Goal: Use online tool/utility: Utilize a website feature to perform a specific function

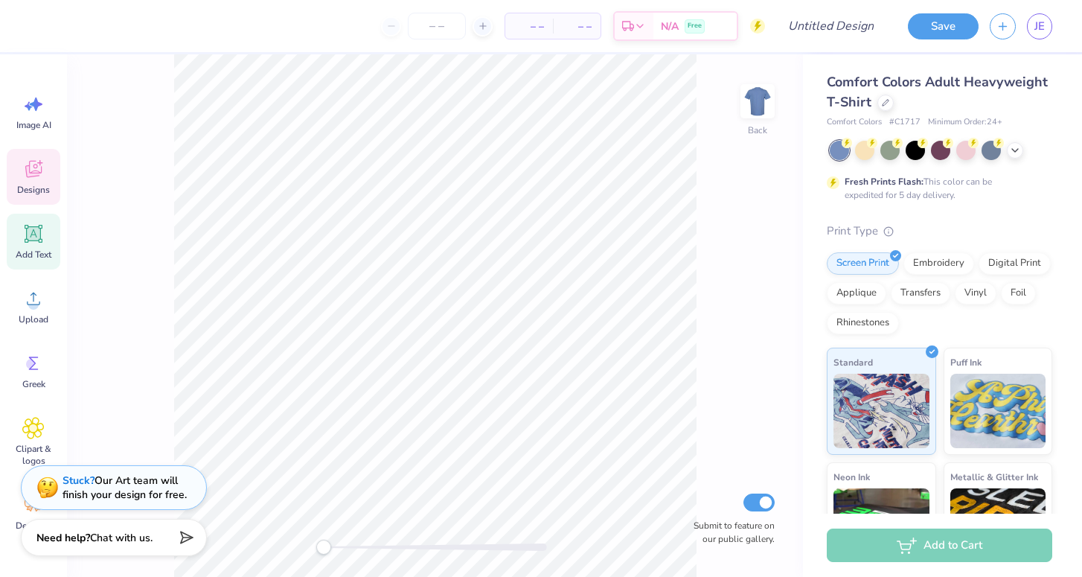
click at [30, 223] on icon at bounding box center [33, 233] width 22 height 22
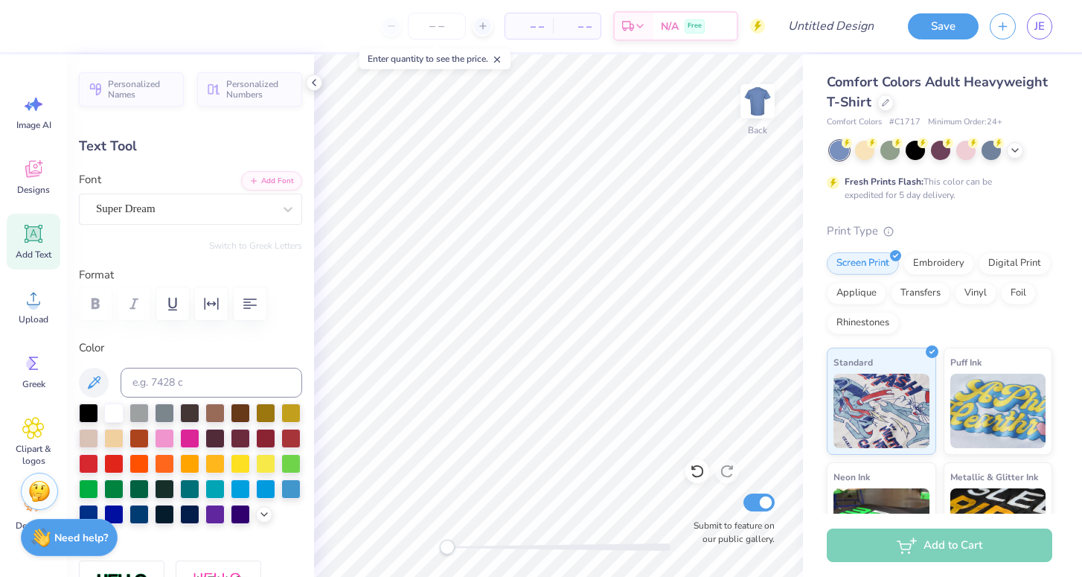
scroll to position [13, 1]
type textarea "<3"
type input "2.39"
type input "1.63"
type input "11.68"
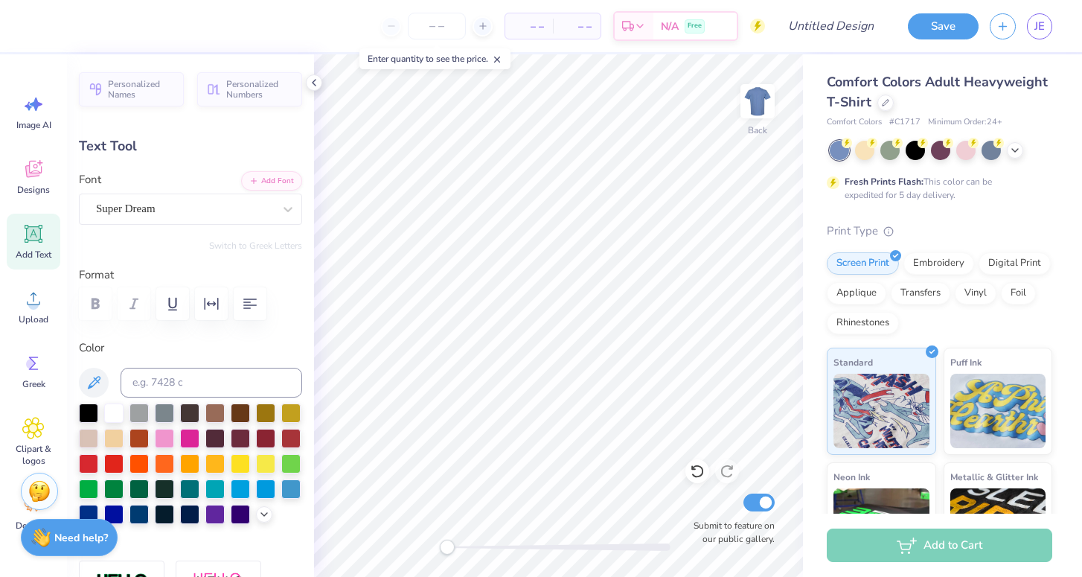
type input "5.56"
type input "3.79"
type input "9.52"
click at [33, 241] on icon at bounding box center [34, 234] width 18 height 18
type input "5.59"
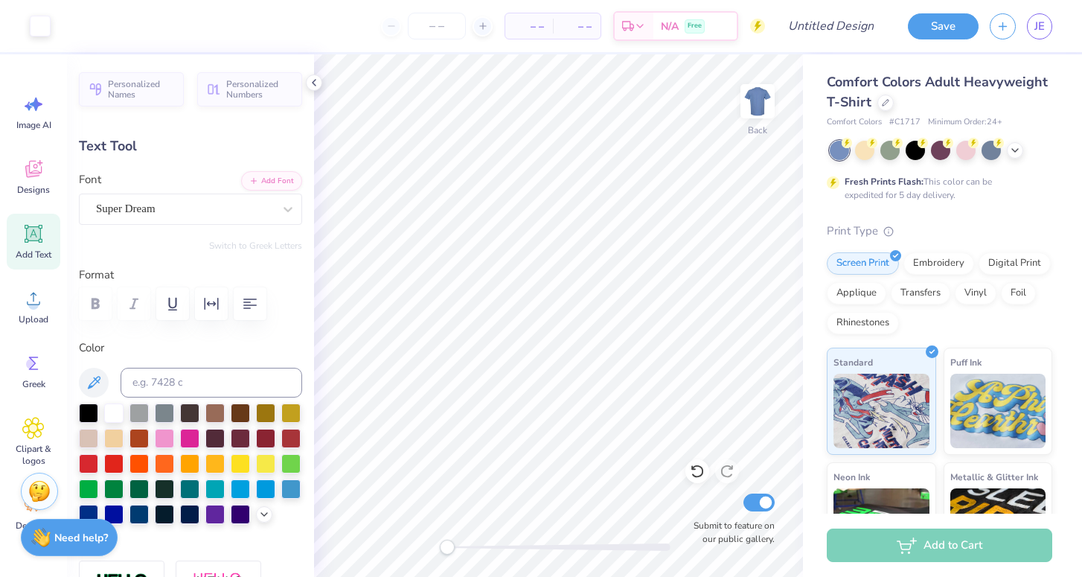
type input "1.62"
type input "11.69"
type textarea "less than three"
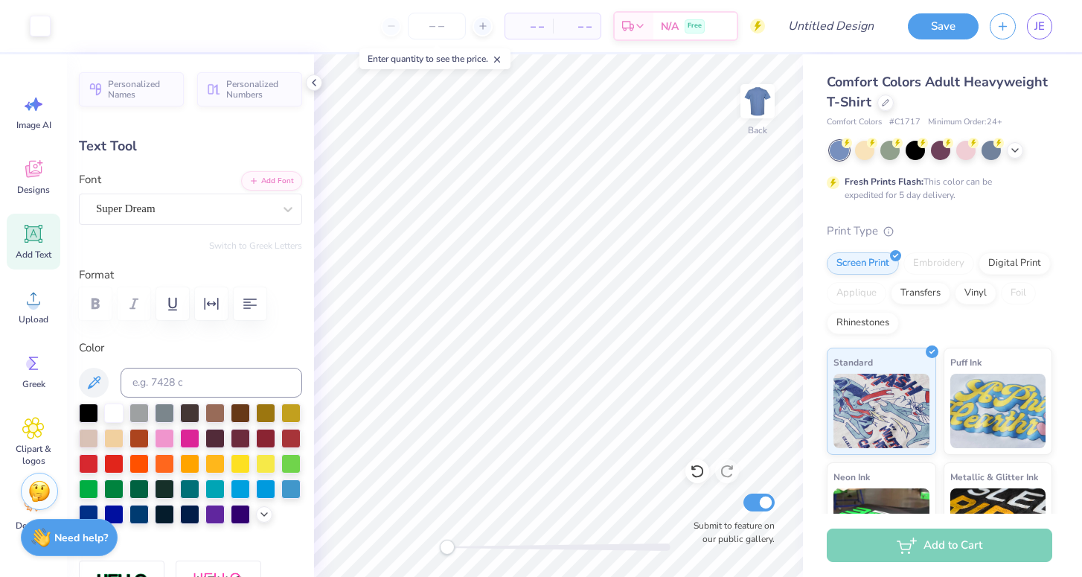
type input "14.17"
type input "1.38"
type input "11.81"
type input "9.23"
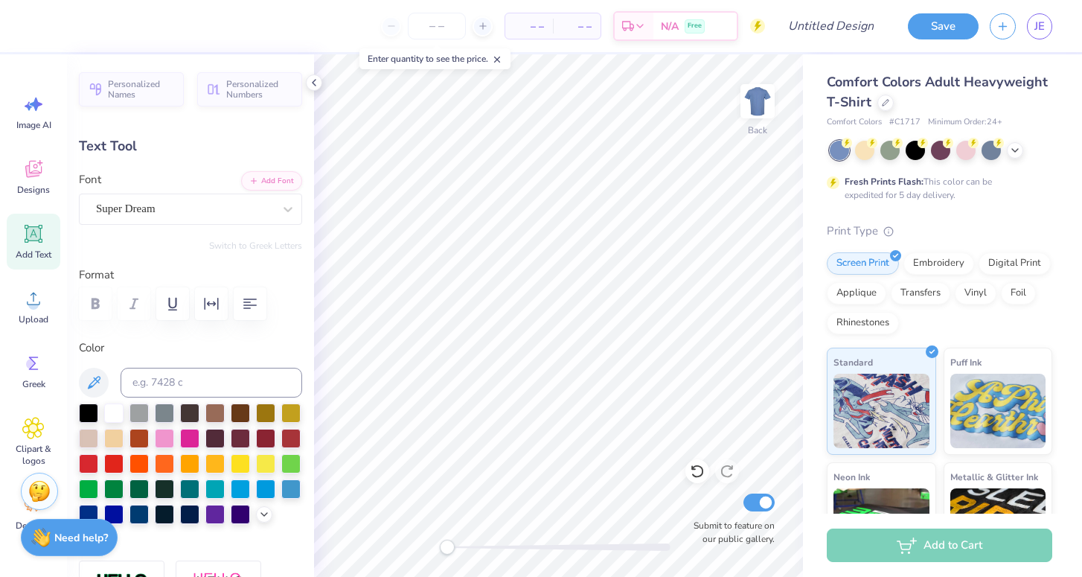
type input "0.90"
click at [207, 208] on div "Super Dream" at bounding box center [184, 208] width 180 height 23
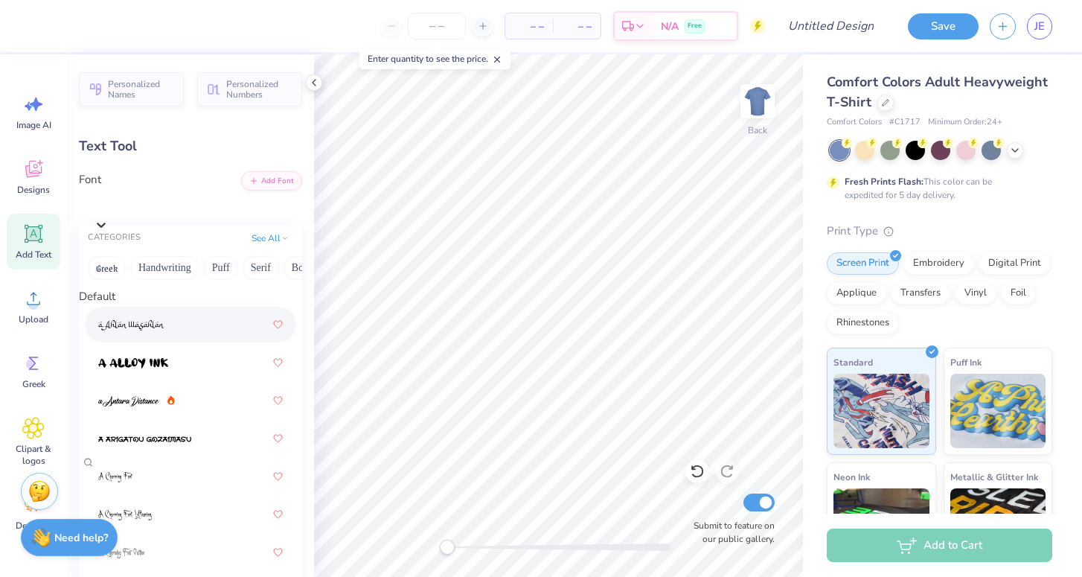
scroll to position [440, 0]
click at [257, 272] on button "Serif" at bounding box center [261, 268] width 36 height 24
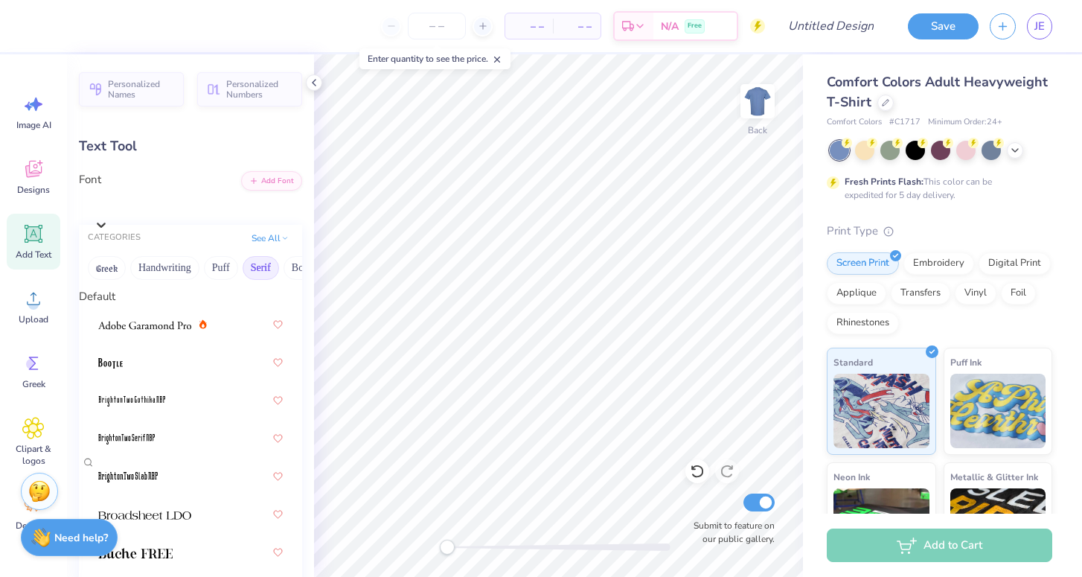
scroll to position [1449, 0]
click at [220, 278] on button "Puff" at bounding box center [221, 268] width 34 height 24
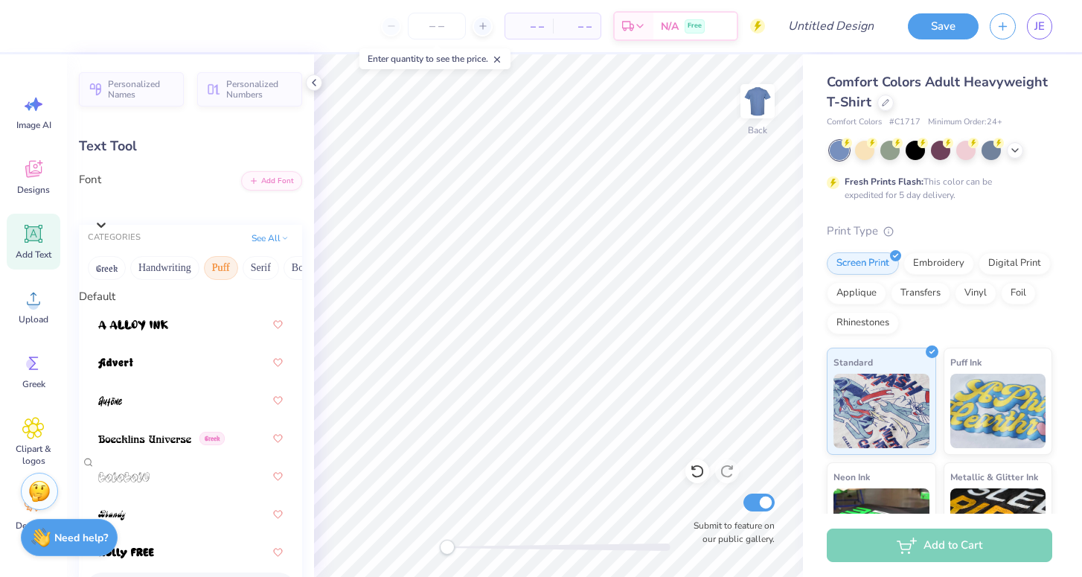
scroll to position [7, 0]
click at [144, 443] on img at bounding box center [144, 439] width 93 height 10
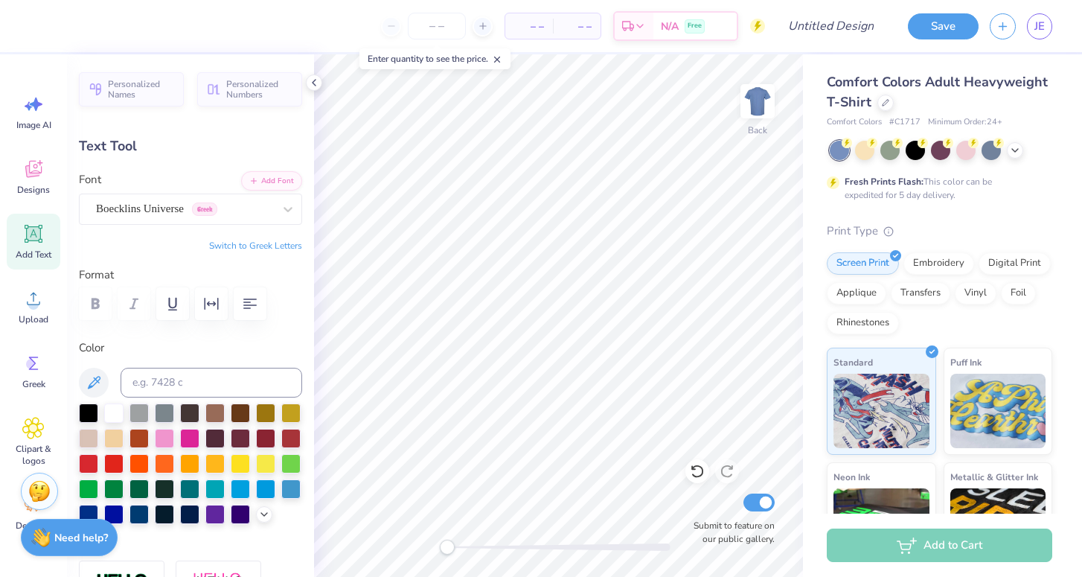
scroll to position [13, 4]
type input "9.06"
type input "0.93"
type input "8.07"
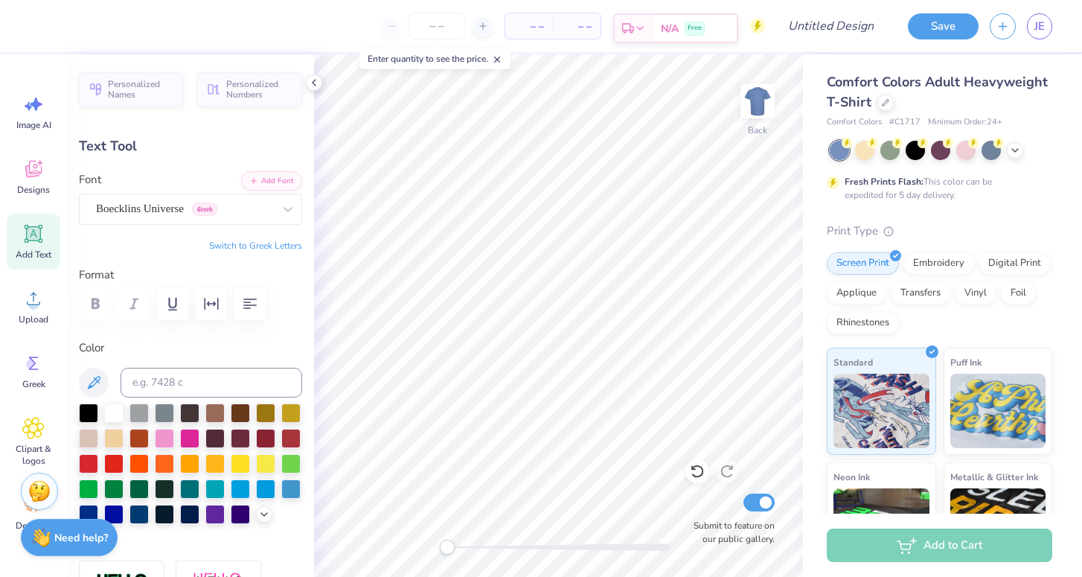
type textarea "LESS THAN THREE"
type input "12.03"
type input "1.15"
type input "7.96"
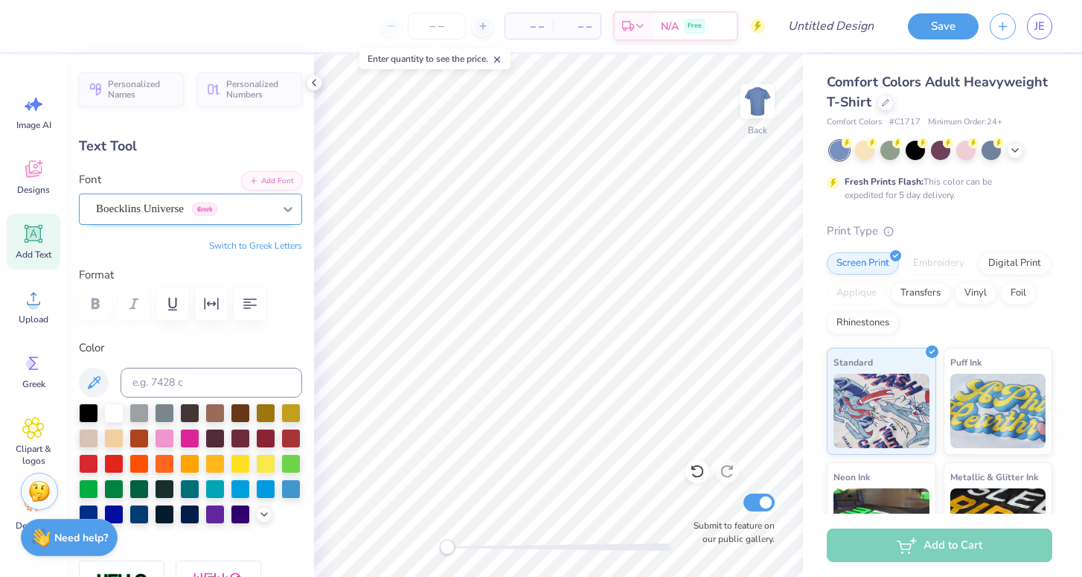
click at [281, 213] on icon at bounding box center [287, 209] width 15 height 15
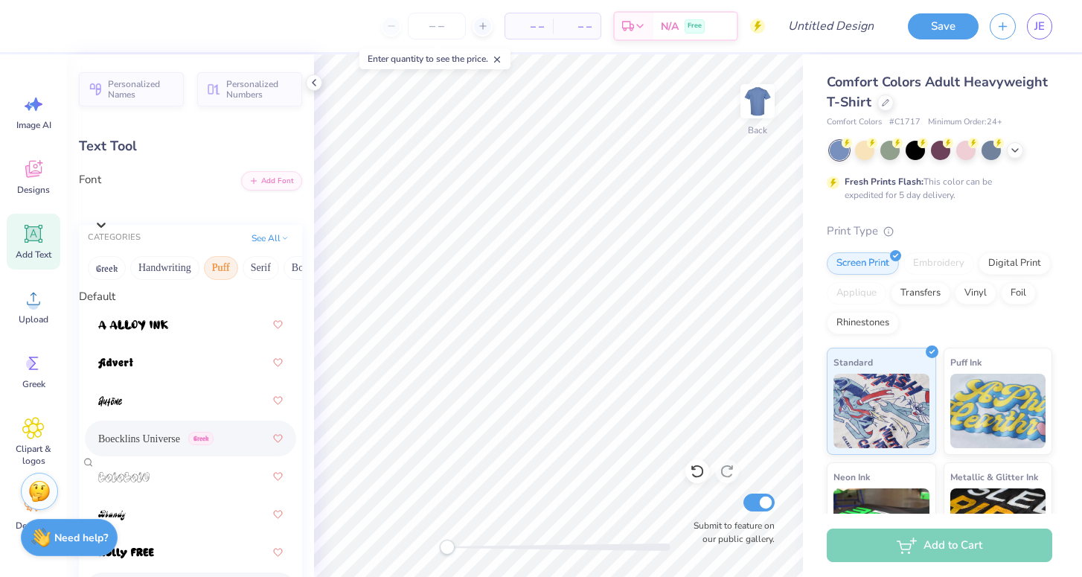
scroll to position [156, 0]
click at [174, 269] on button "Handwriting" at bounding box center [164, 268] width 69 height 24
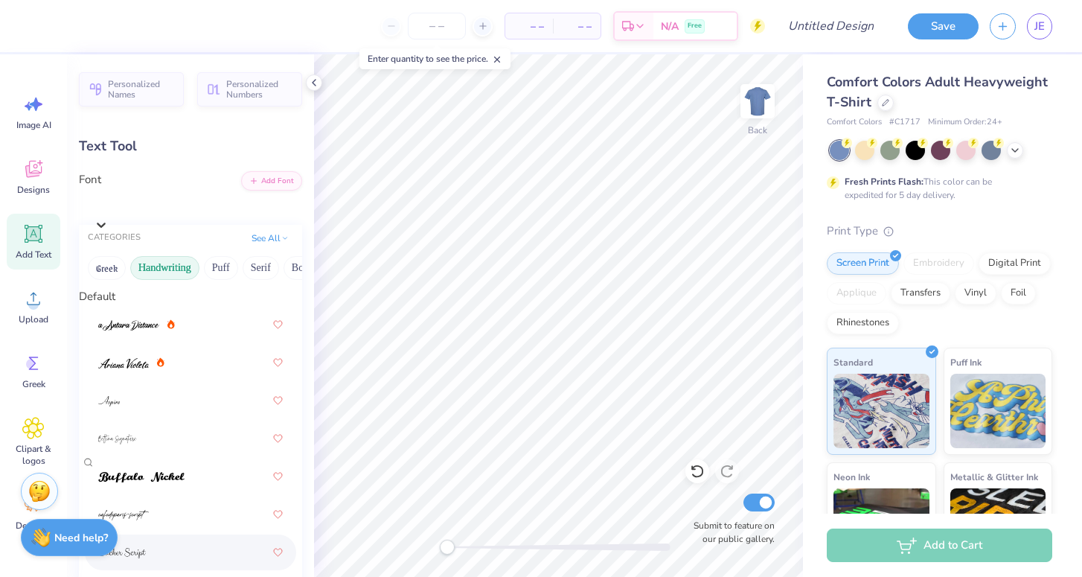
scroll to position [650, 0]
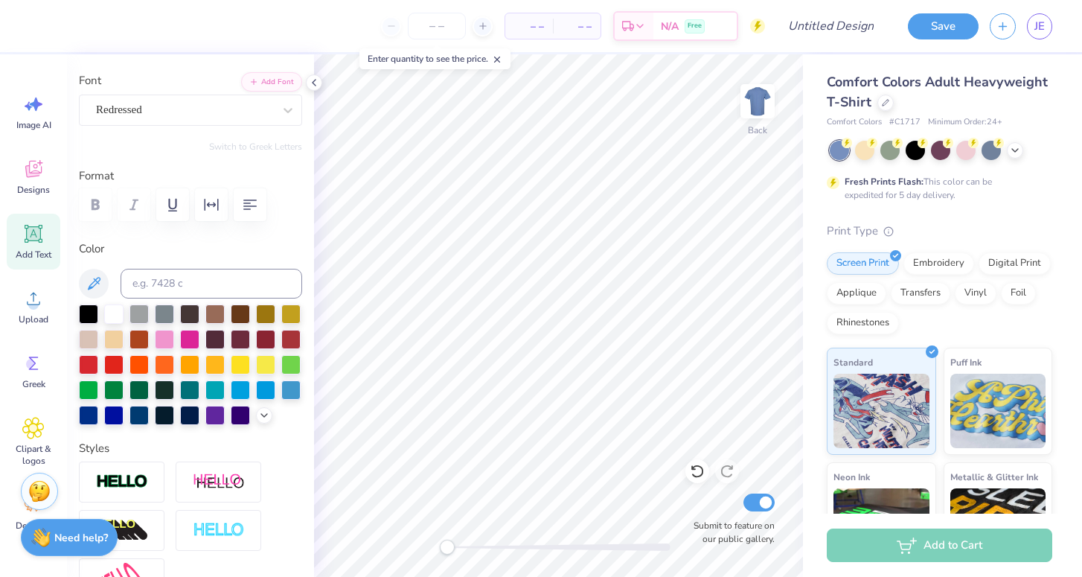
scroll to position [39, 0]
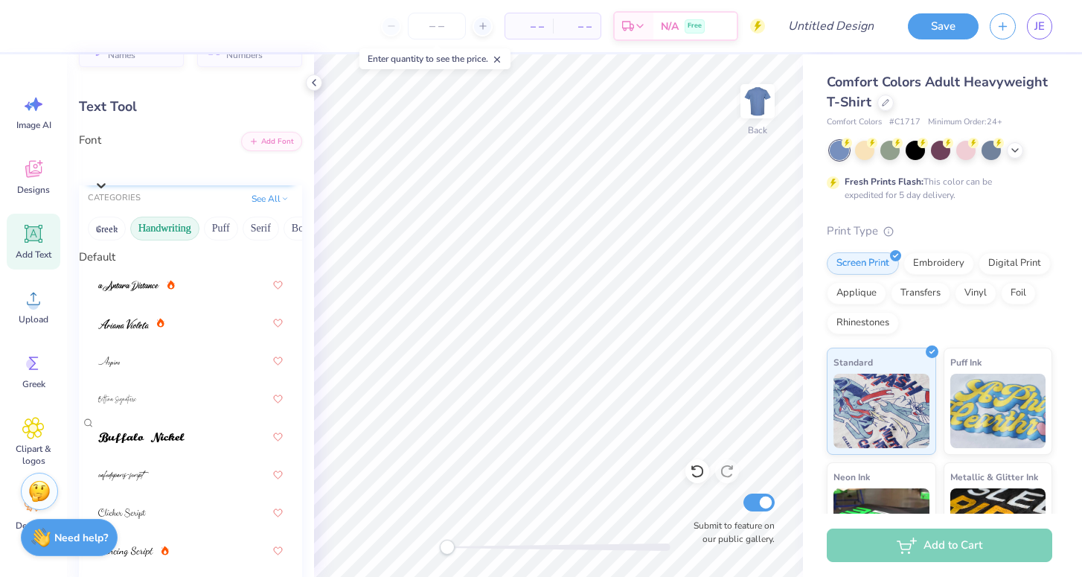
click at [106, 184] on icon at bounding box center [101, 186] width 9 height 5
click at [106, 228] on button "Greek" at bounding box center [107, 229] width 38 height 24
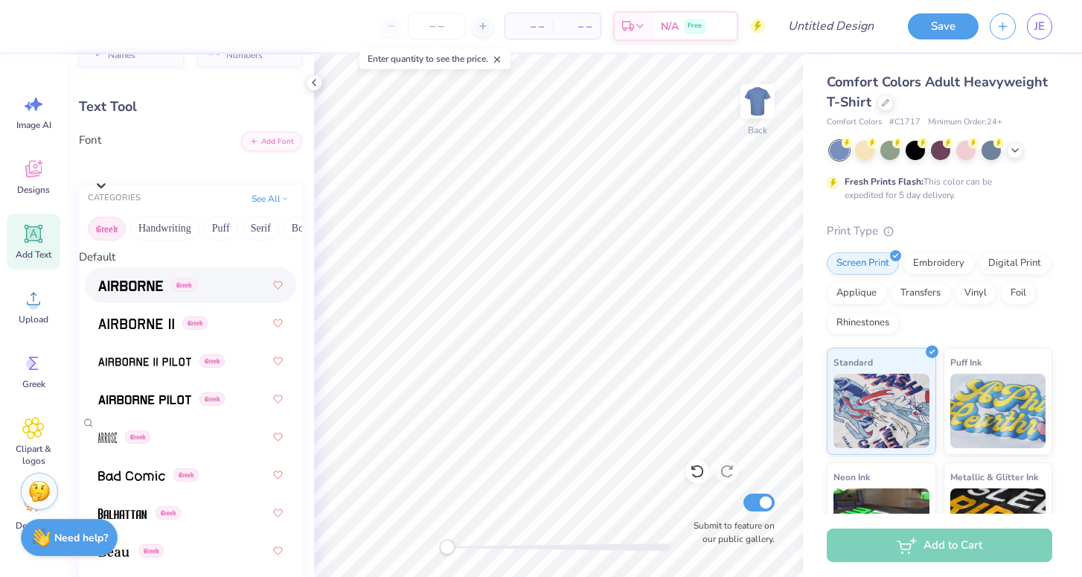
scroll to position [668, 0]
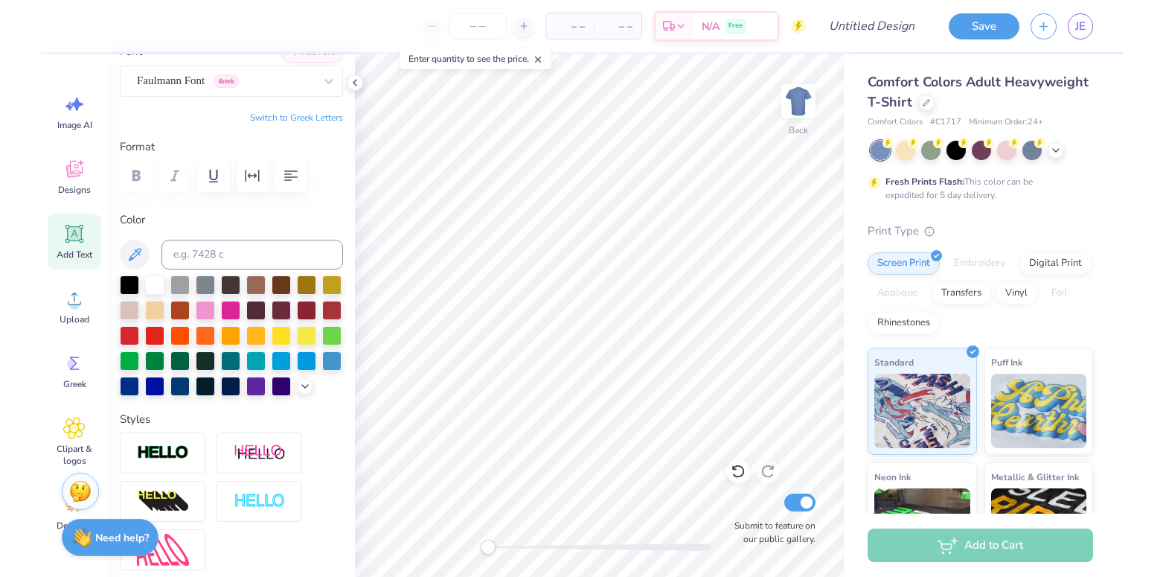
scroll to position [105, 0]
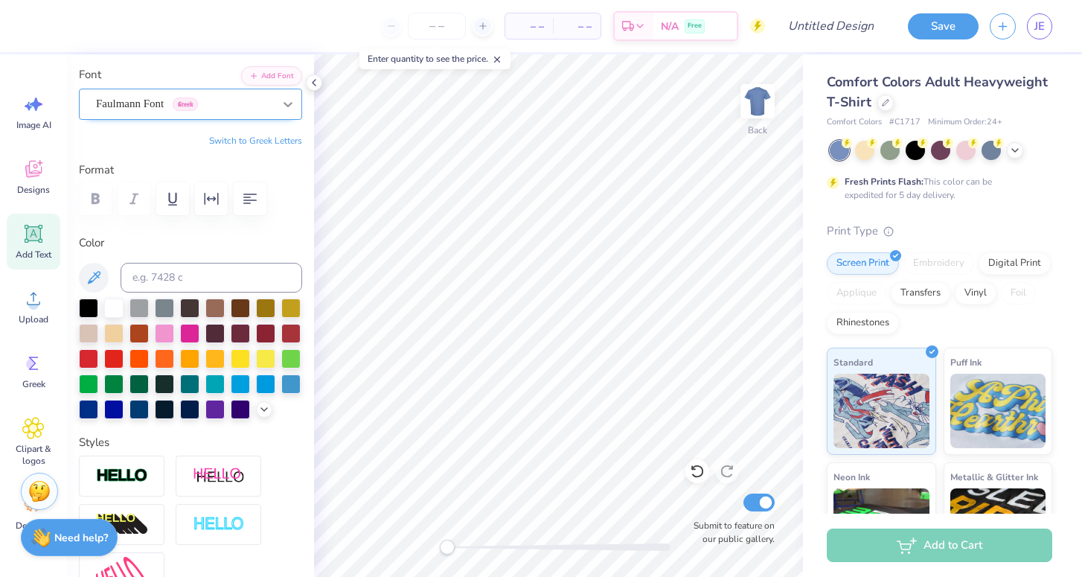
click at [280, 105] on icon at bounding box center [287, 104] width 15 height 15
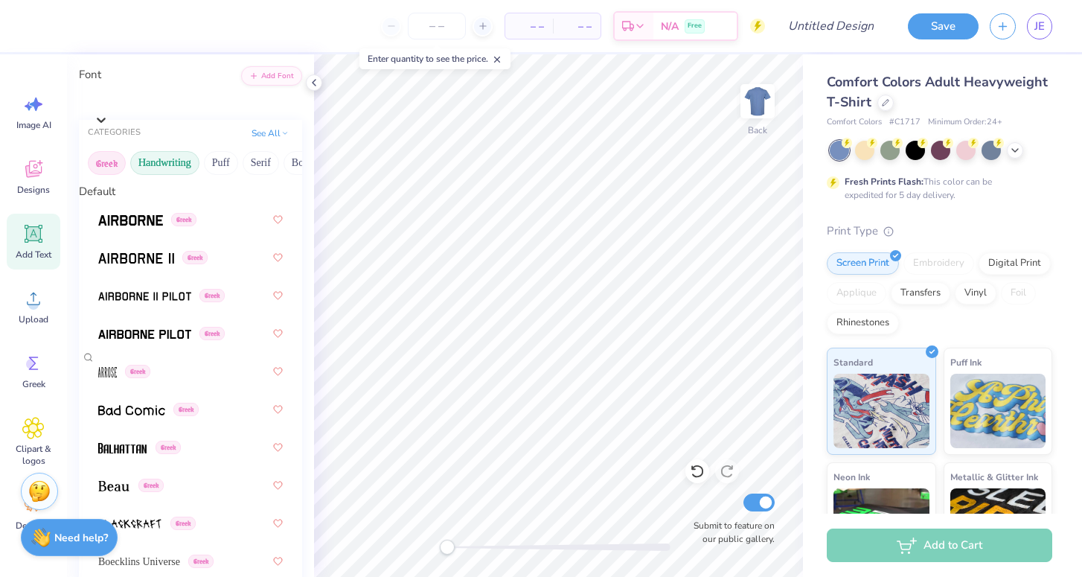
drag, startPoint x: 280, startPoint y: 173, endPoint x: 182, endPoint y: 171, distance: 99.0
click at [182, 171] on div "Greek Handwriting Puff Serif Bold Calligraphy Retro Sans Serif Minimal Fantasy …" at bounding box center [190, 163] width 223 height 33
drag, startPoint x: 228, startPoint y: 169, endPoint x: 126, endPoint y: 168, distance: 102.7
click at [126, 168] on div "Greek Handwriting Puff Serif Bold Calligraphy Retro Sans Serif Minimal Fantasy …" at bounding box center [190, 163] width 223 height 33
drag, startPoint x: 225, startPoint y: 152, endPoint x: 148, endPoint y: 155, distance: 76.7
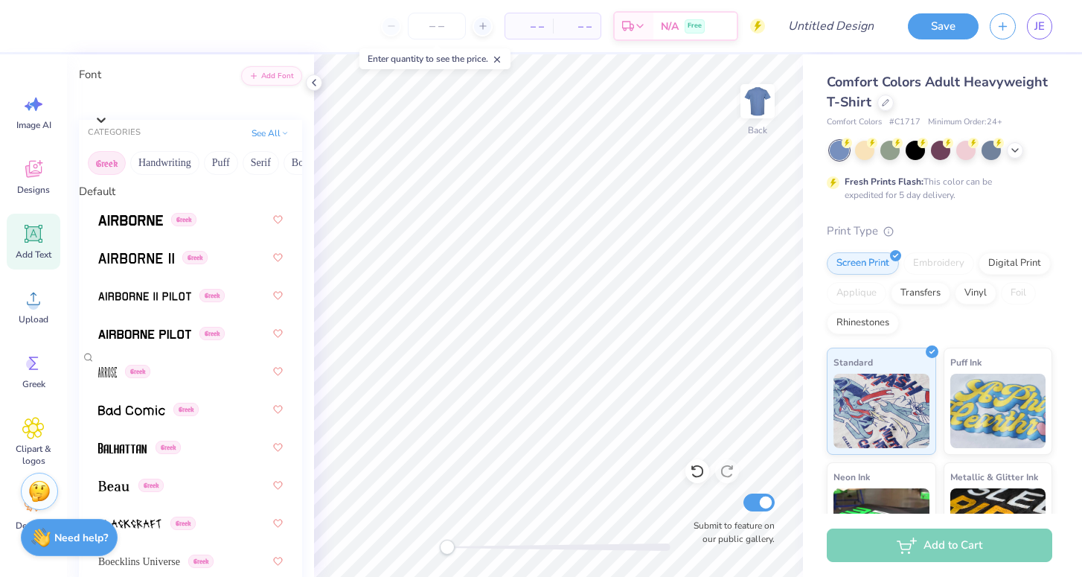
click at [148, 155] on div "Greek Handwriting Puff Serif Bold Calligraphy Retro Sans Serif Minimal Fantasy …" at bounding box center [190, 163] width 223 height 33
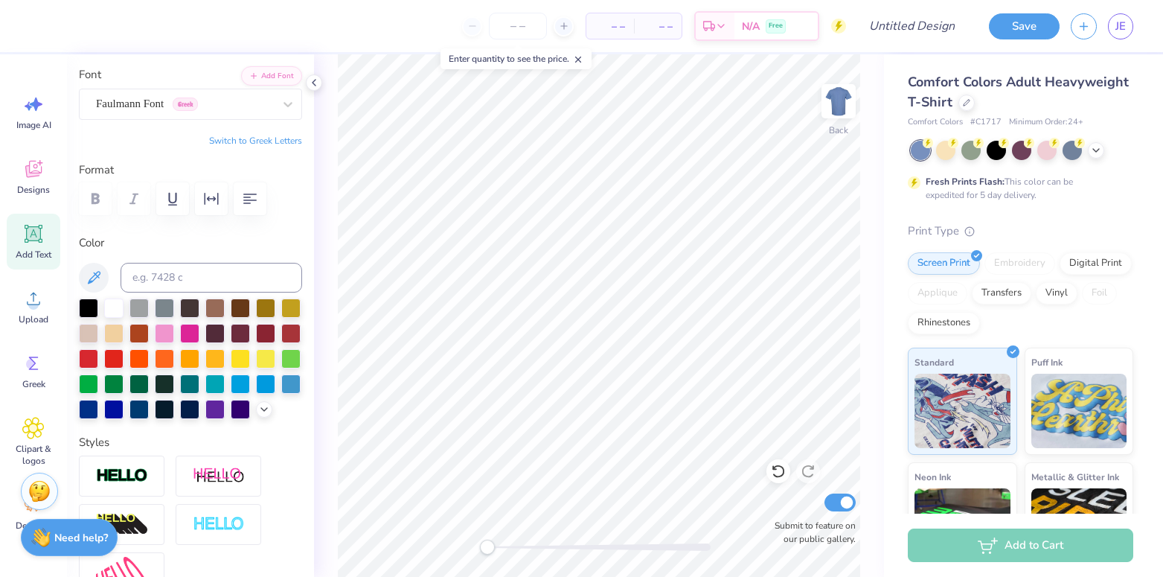
drag, startPoint x: 314, startPoint y: 155, endPoint x: 335, endPoint y: 159, distance: 21.3
click at [335, 159] on div "Back Submit to feature on our public gallery." at bounding box center [599, 315] width 570 height 522
click at [260, 99] on div "Faulmann Font Greek" at bounding box center [184, 103] width 180 height 23
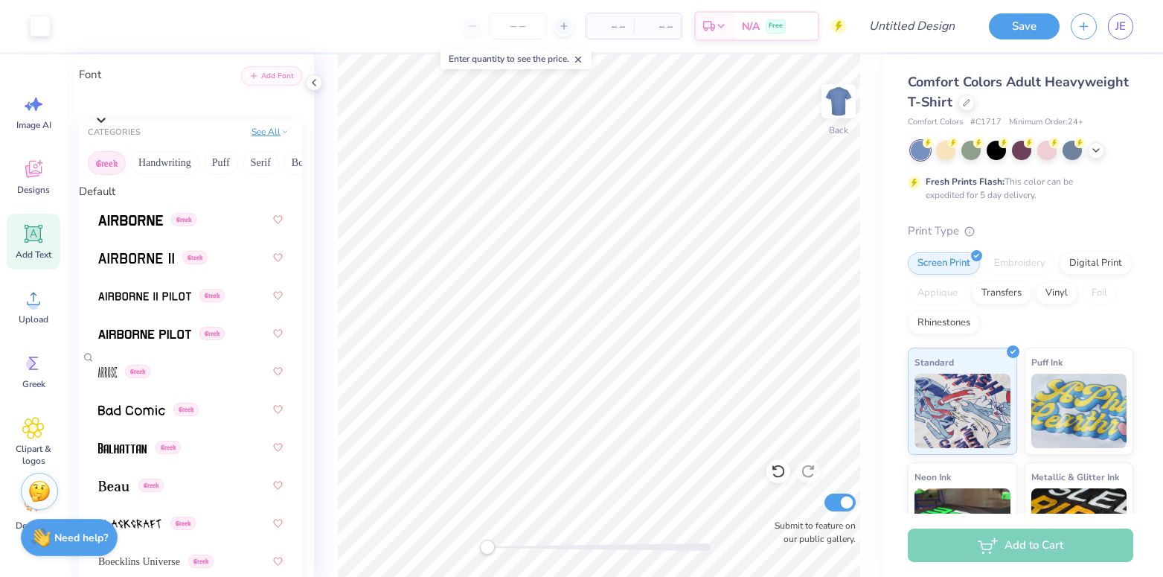
click at [264, 136] on button "See All" at bounding box center [270, 131] width 46 height 15
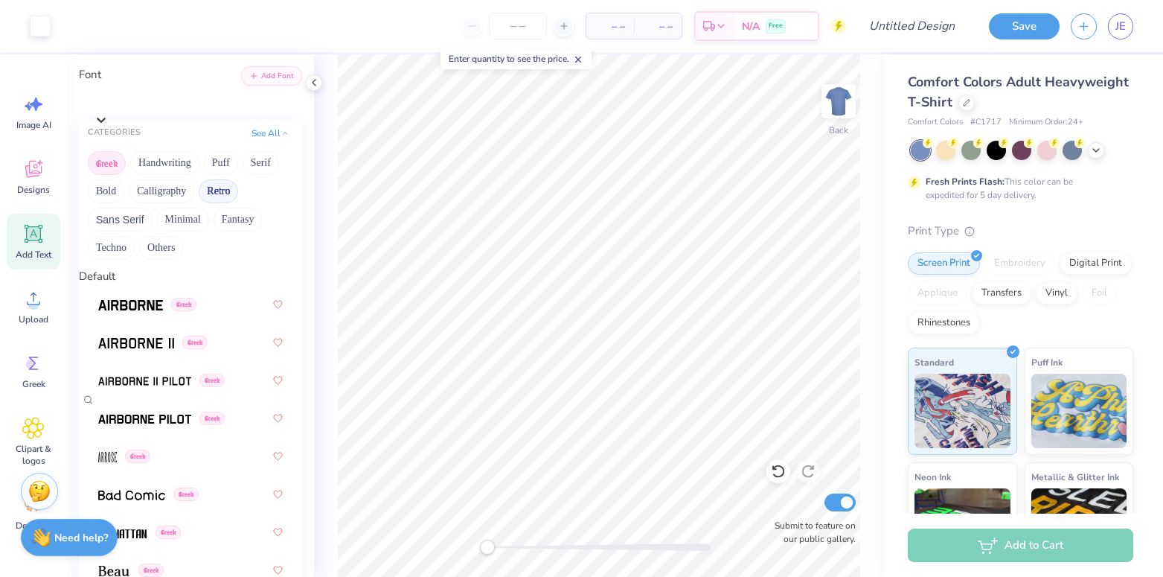
click at [227, 196] on button "Retro" at bounding box center [218, 191] width 39 height 24
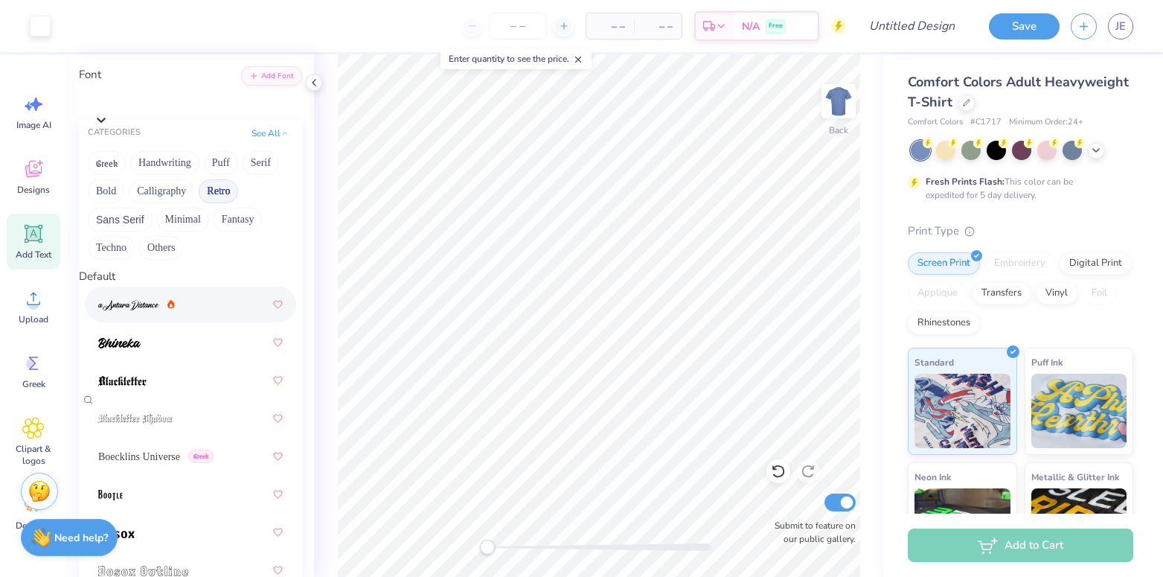
scroll to position [356, 0]
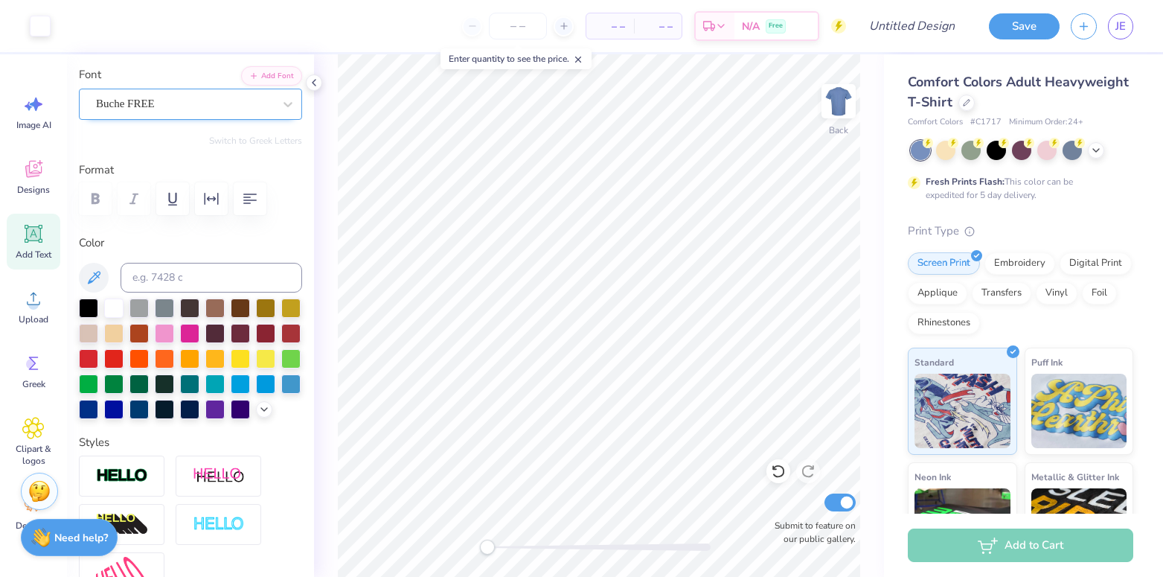
click at [232, 109] on div "Buche FREE" at bounding box center [184, 103] width 180 height 23
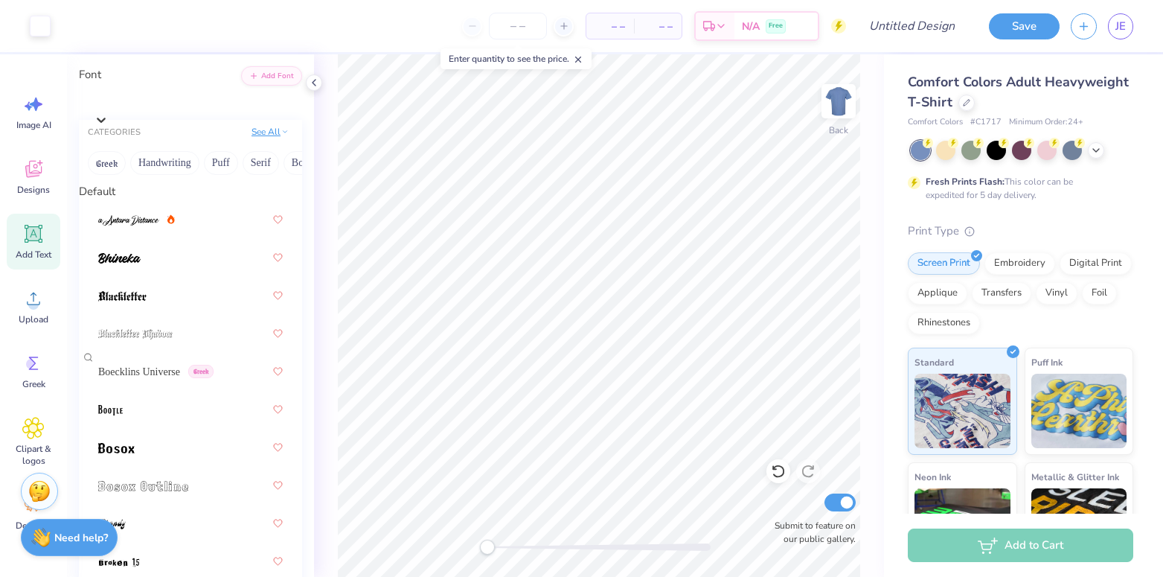
click at [264, 139] on button "See All" at bounding box center [270, 131] width 46 height 15
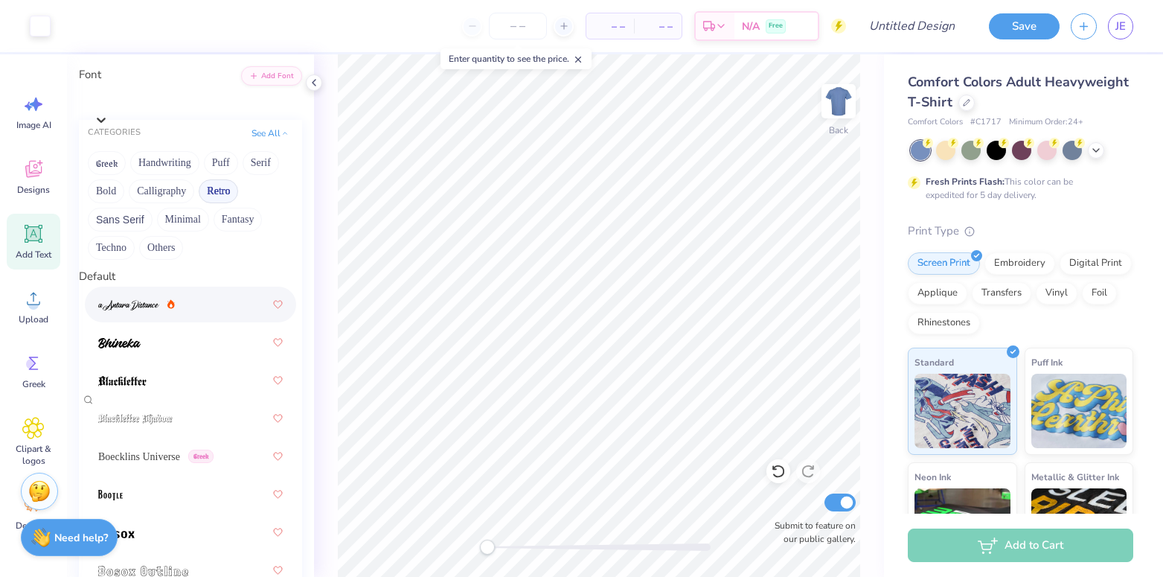
scroll to position [2756, 0]
click at [173, 249] on button "Others" at bounding box center [161, 248] width 44 height 24
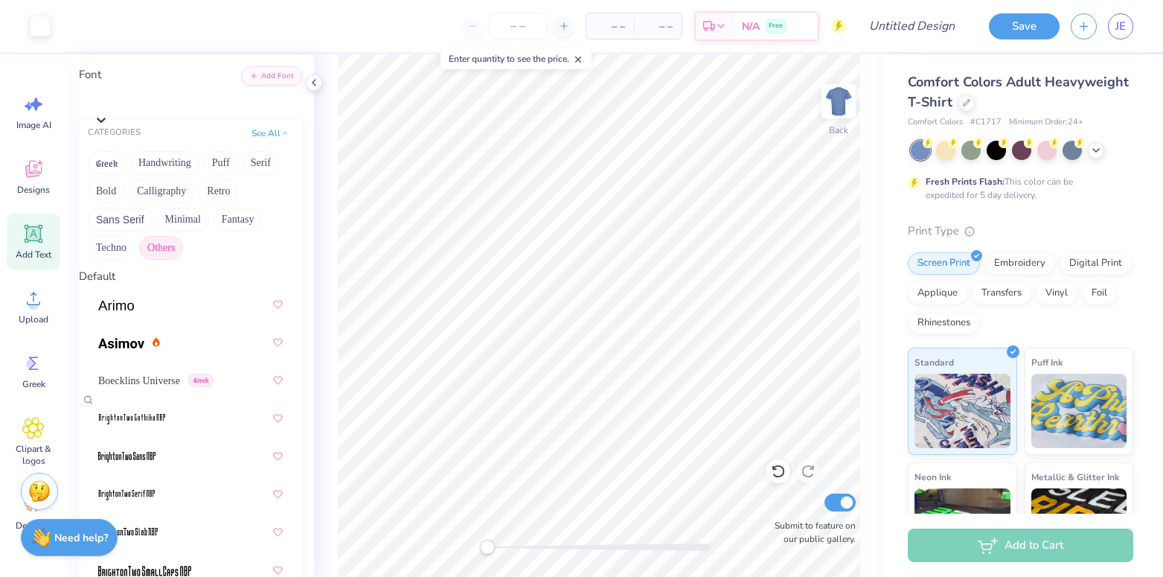
scroll to position [0, 0]
click at [112, 252] on button "Techno" at bounding box center [111, 248] width 47 height 24
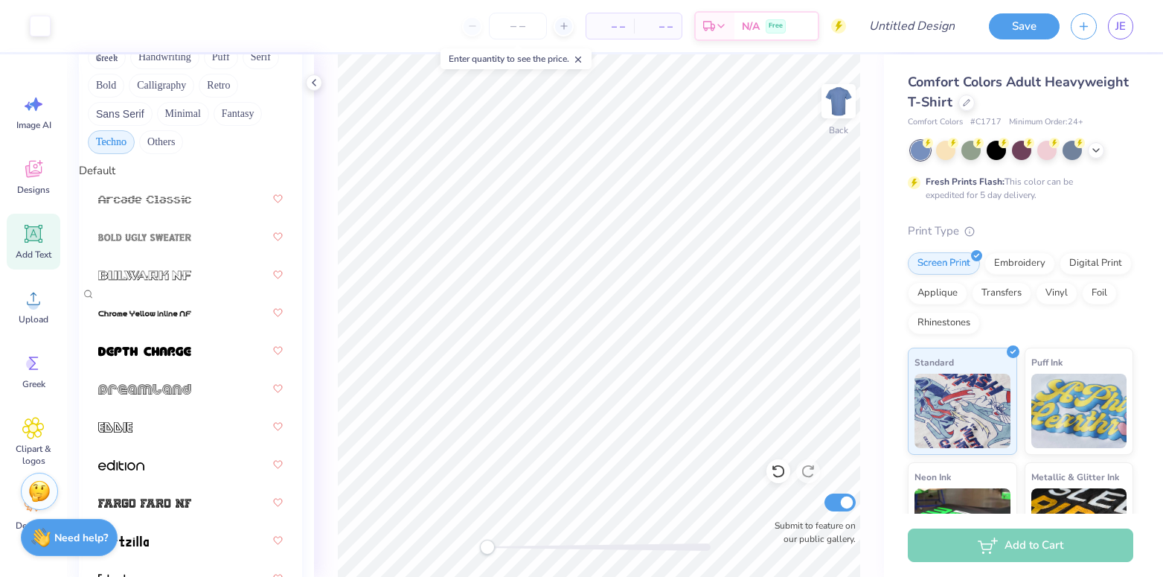
scroll to position [162, 0]
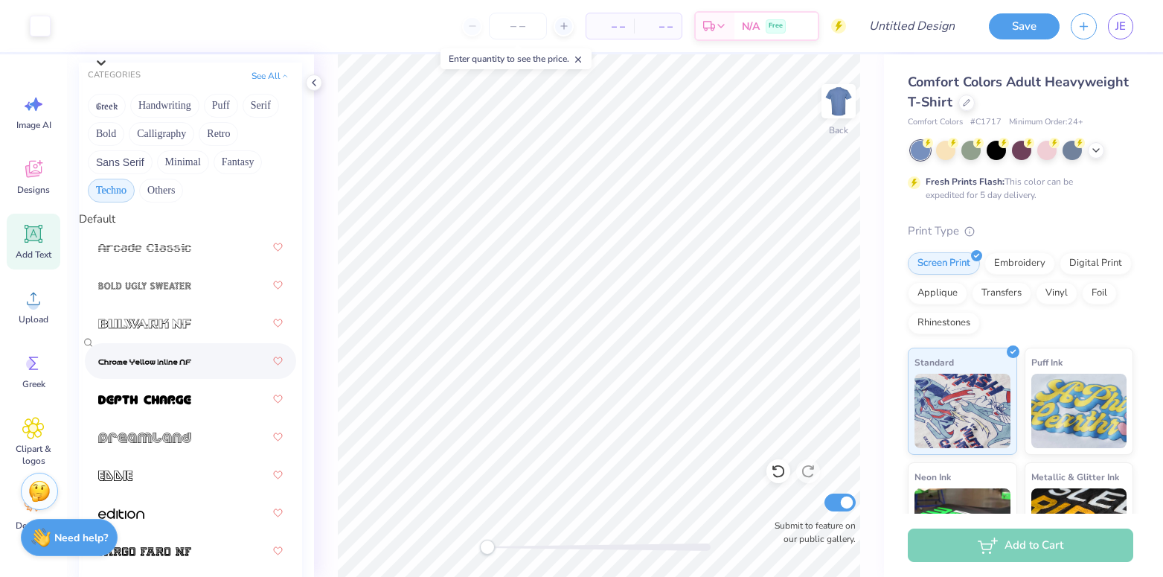
click at [153, 365] on img at bounding box center [144, 361] width 93 height 10
